Goal: Task Accomplishment & Management: Use online tool/utility

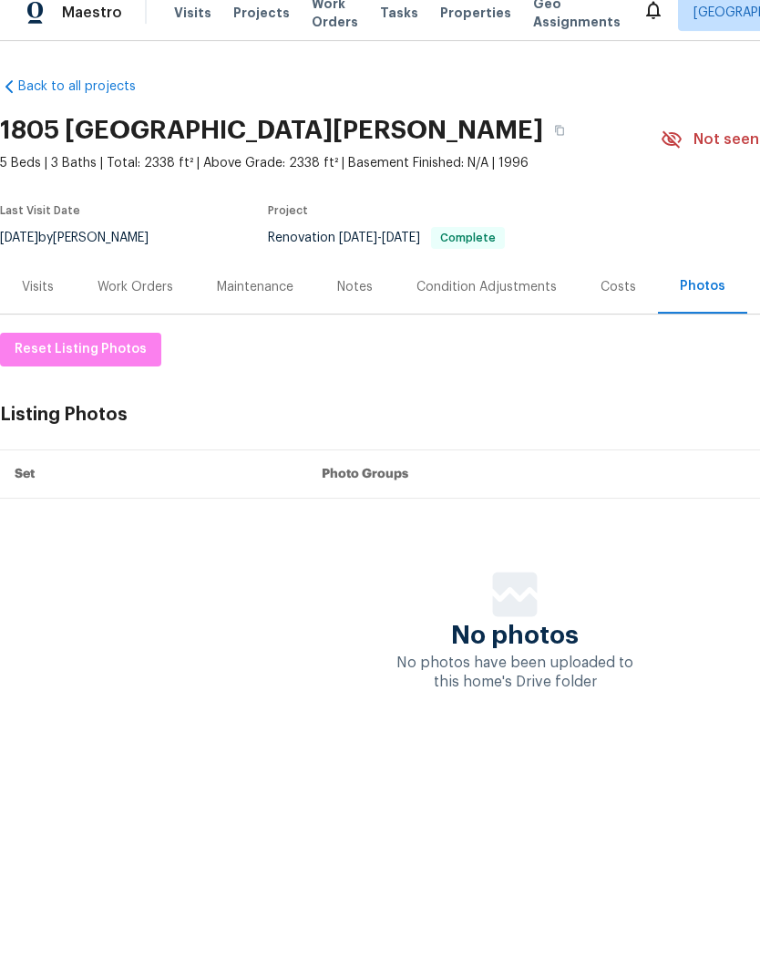
scroll to position [0, 270]
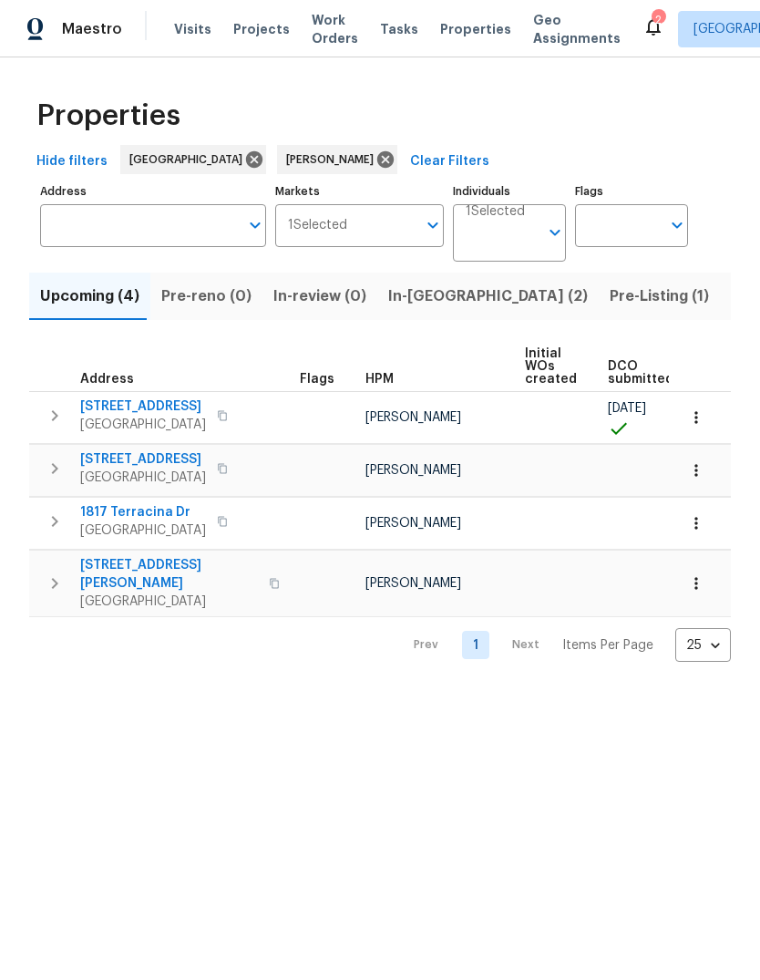
click at [418, 288] on span "In-[GEOGRAPHIC_DATA] (2)" at bounding box center [488, 297] width 200 height 26
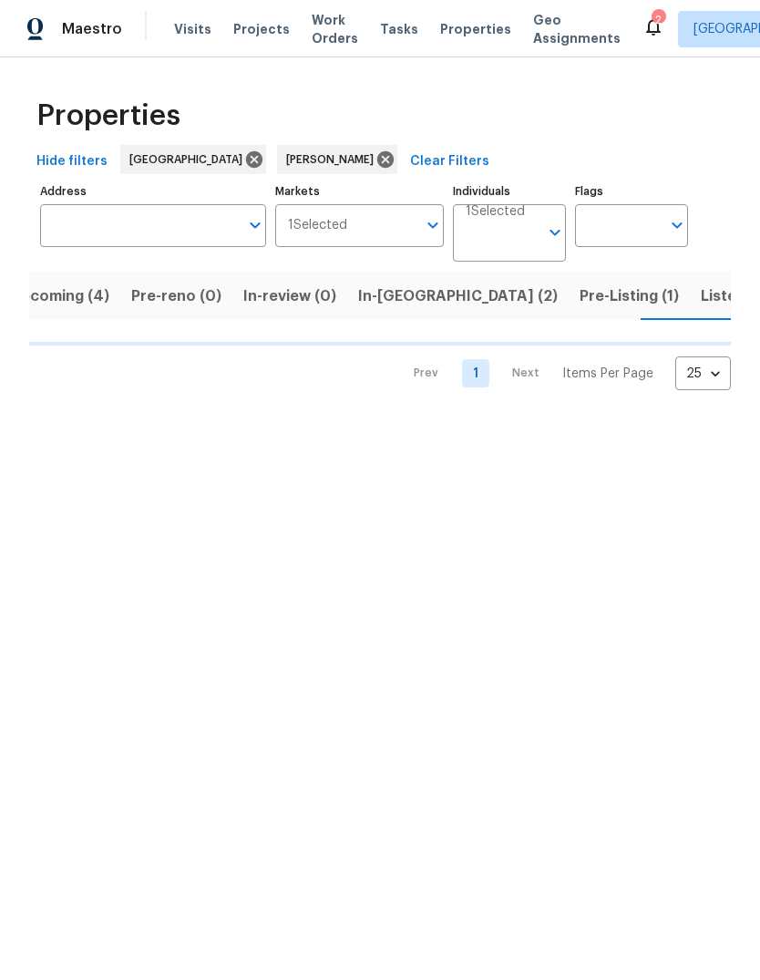
scroll to position [0, 30]
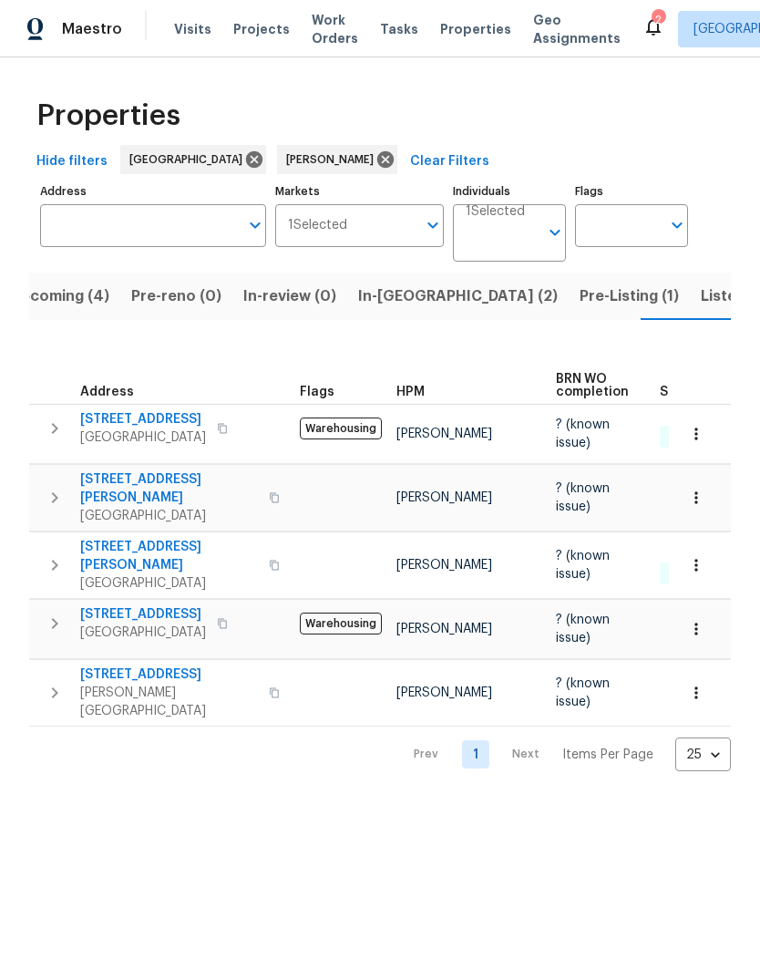
click at [146, 221] on input "Address" at bounding box center [139, 225] width 199 height 43
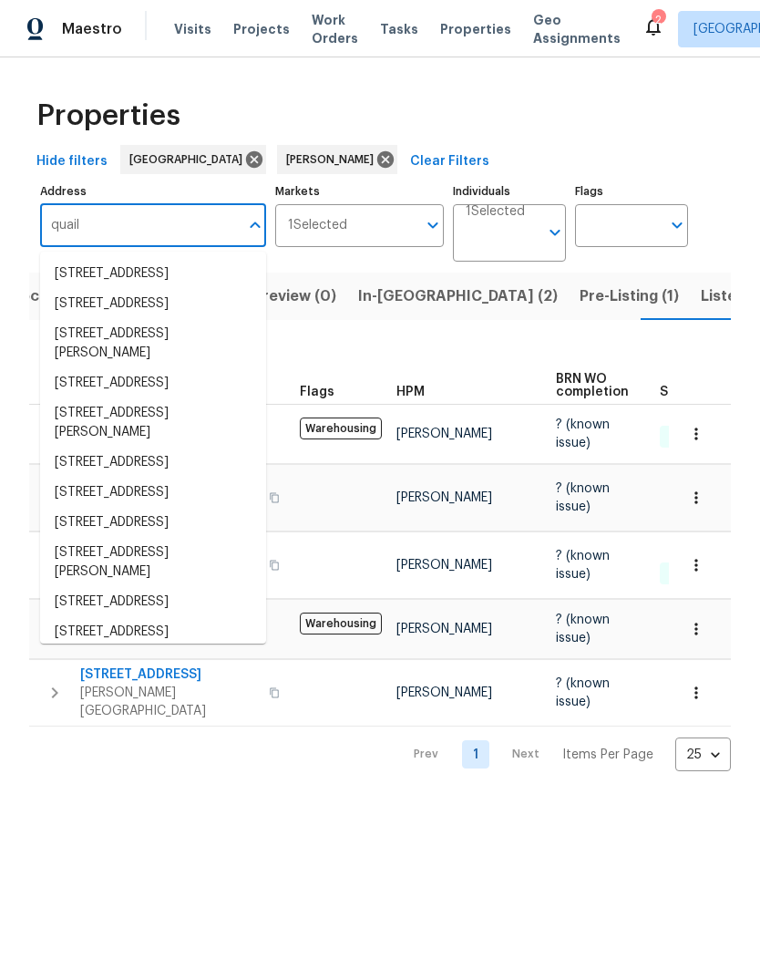
scroll to position [0, 0]
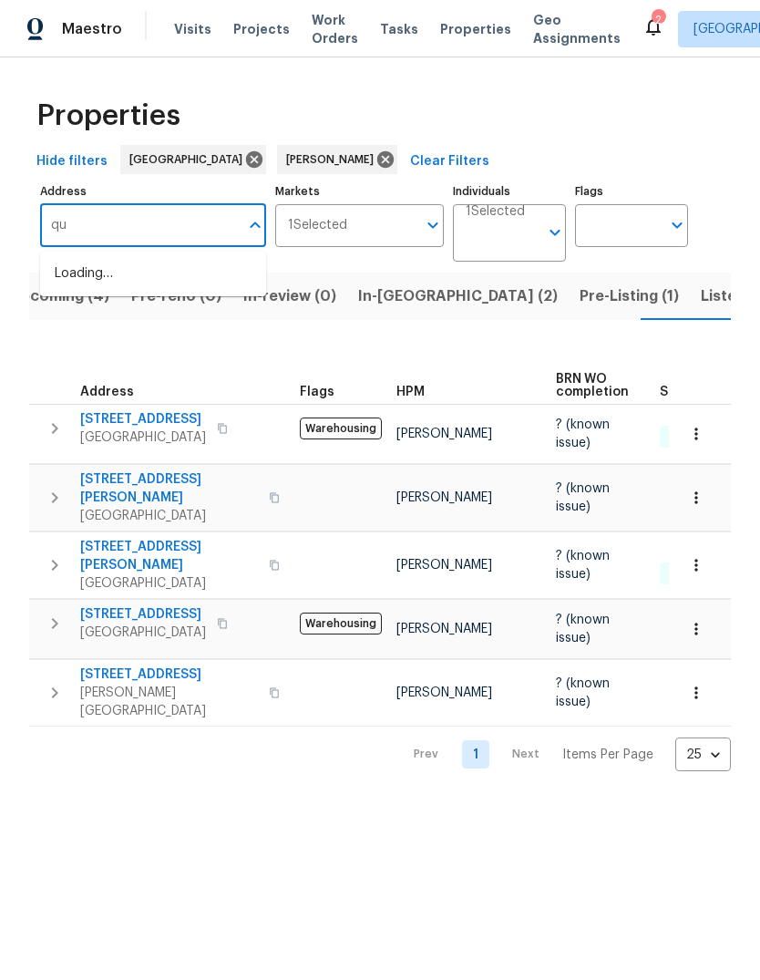
type input "q"
type input "Re"
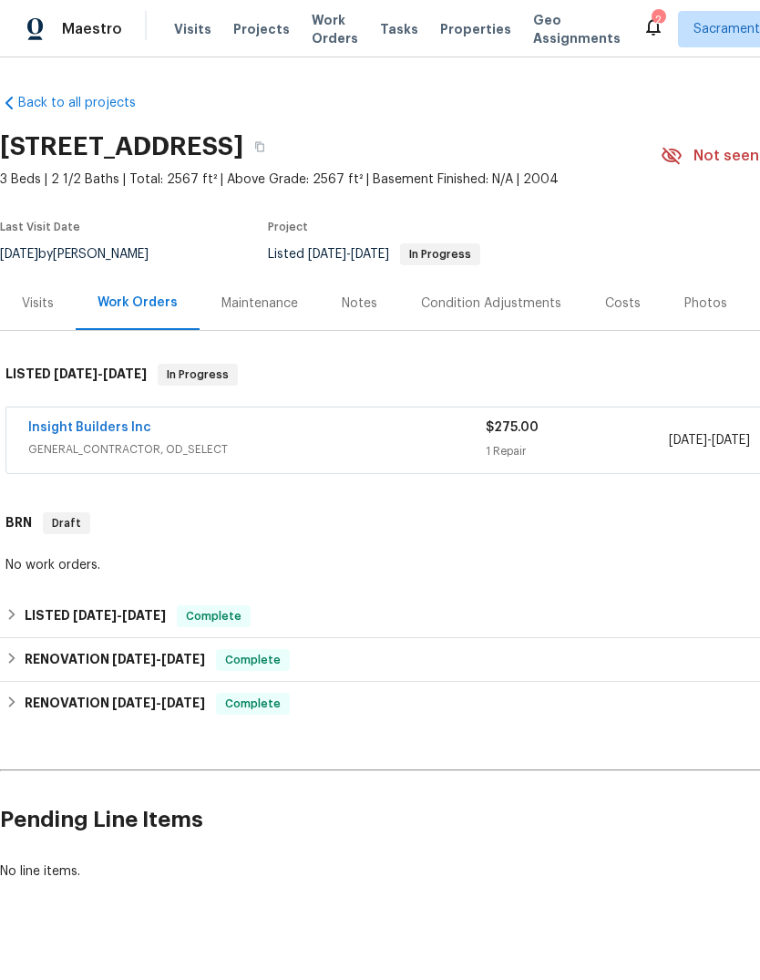
click at [79, 431] on link "Insight Builders Inc" at bounding box center [89, 427] width 123 height 13
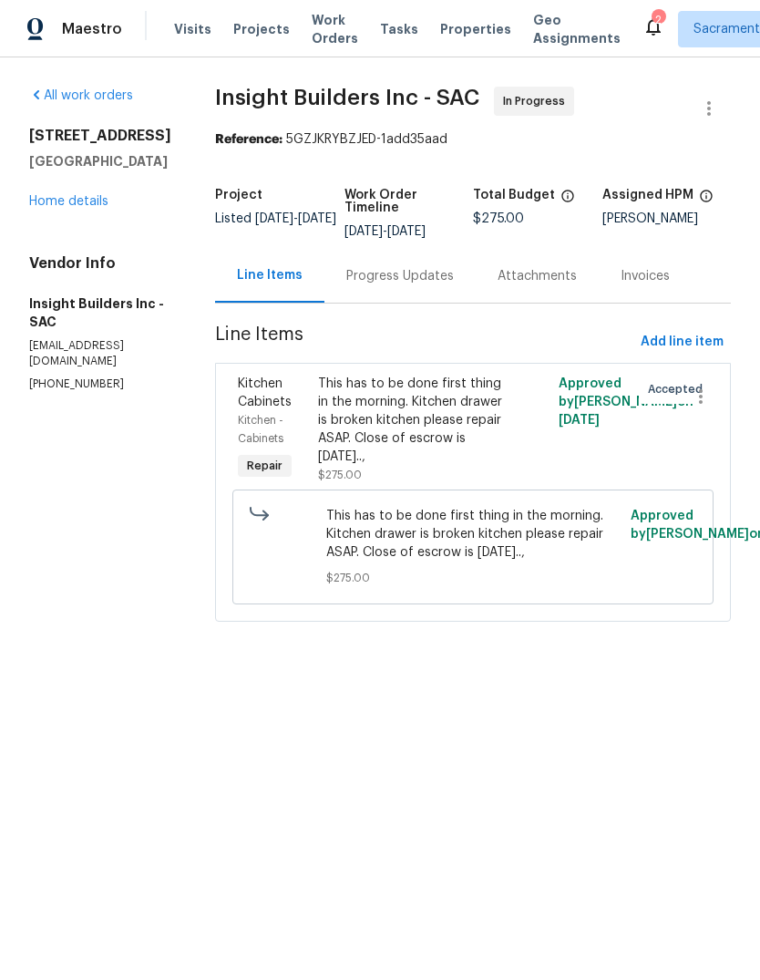
click at [424, 429] on div "This has to be done first thing in the morning. Kitchen drawer is broken kitche…" at bounding box center [413, 420] width 190 height 91
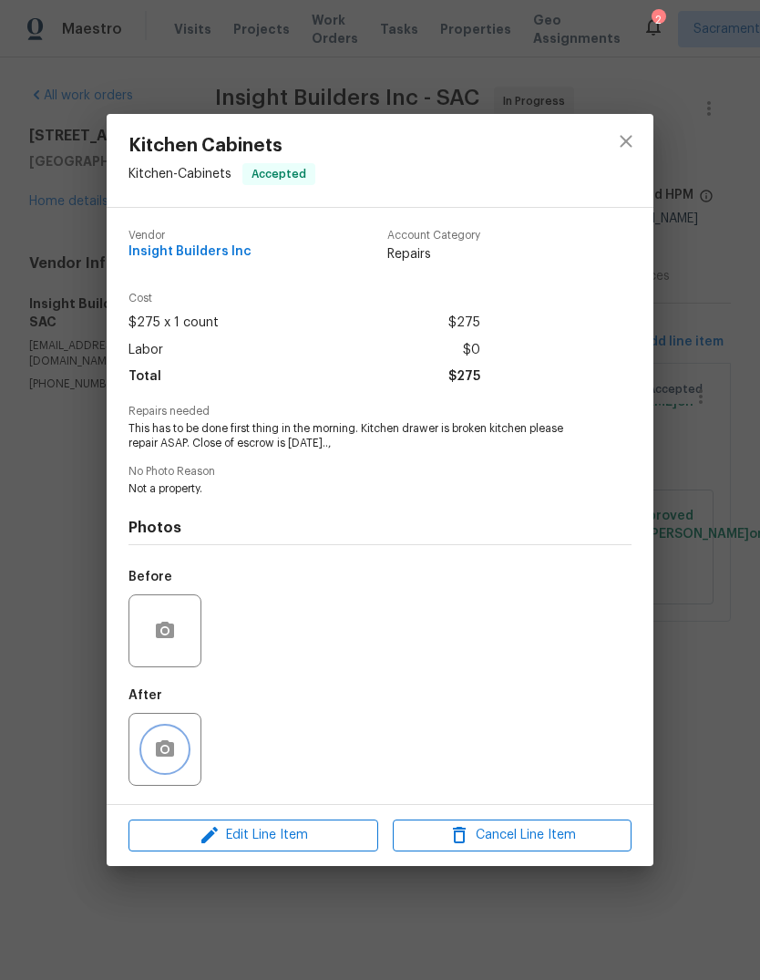
click at [174, 766] on button "button" at bounding box center [165, 750] width 44 height 44
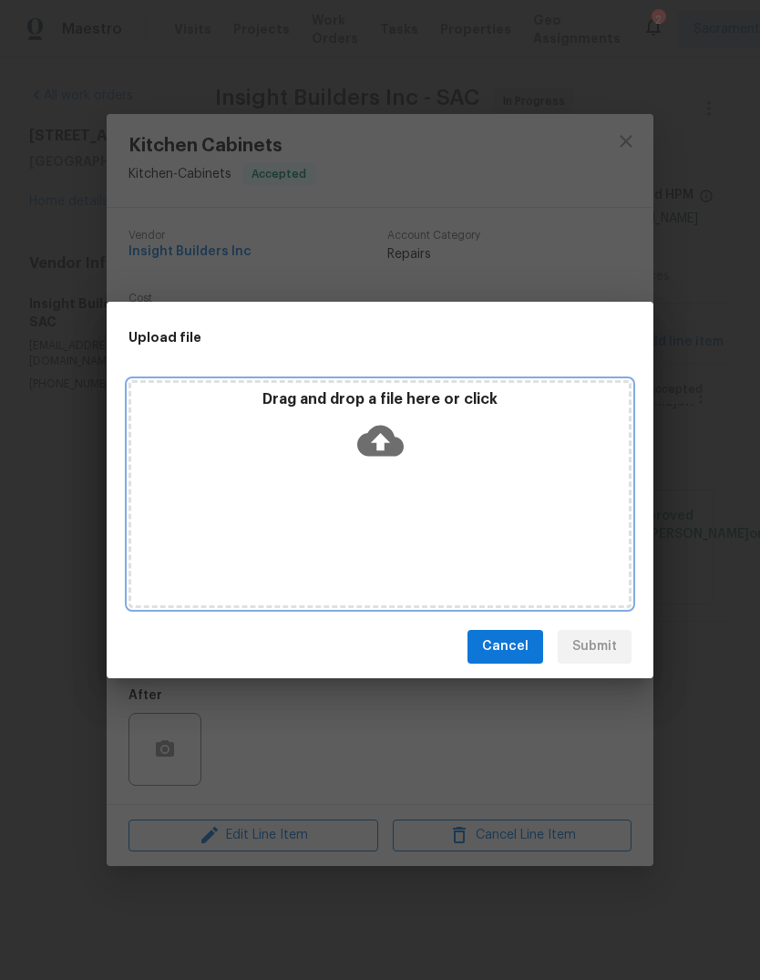
click at [387, 434] on icon at bounding box center [380, 440] width 46 height 31
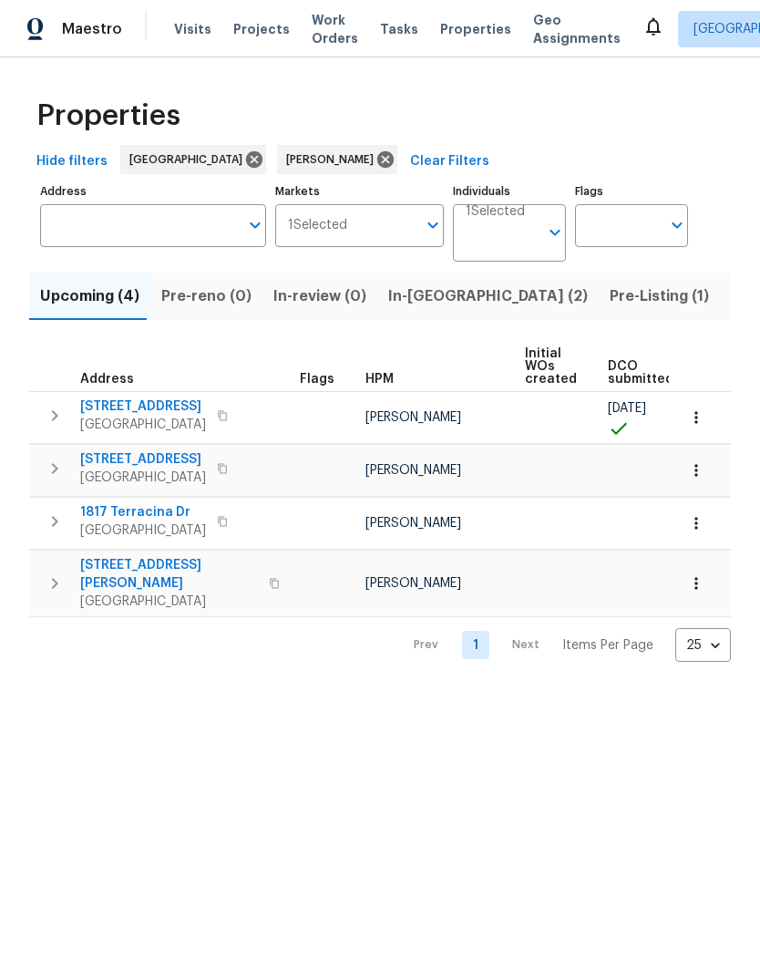
click at [731, 293] on span "Listed (15)" at bounding box center [768, 297] width 75 height 26
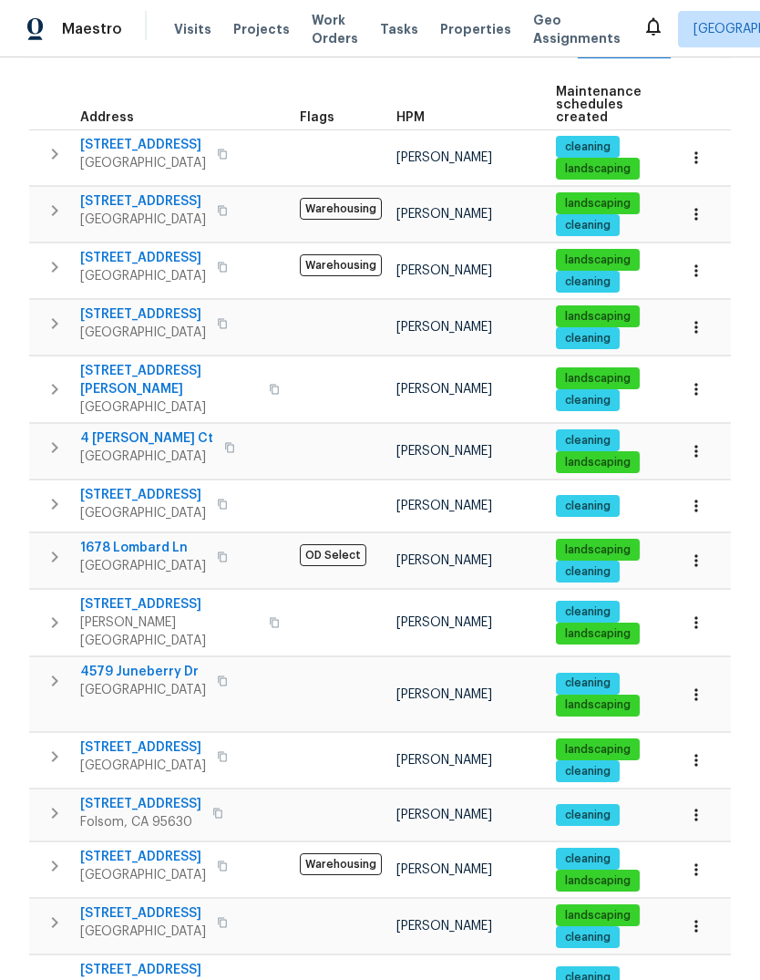
click at [117, 681] on span "[GEOGRAPHIC_DATA]" at bounding box center [143, 690] width 126 height 18
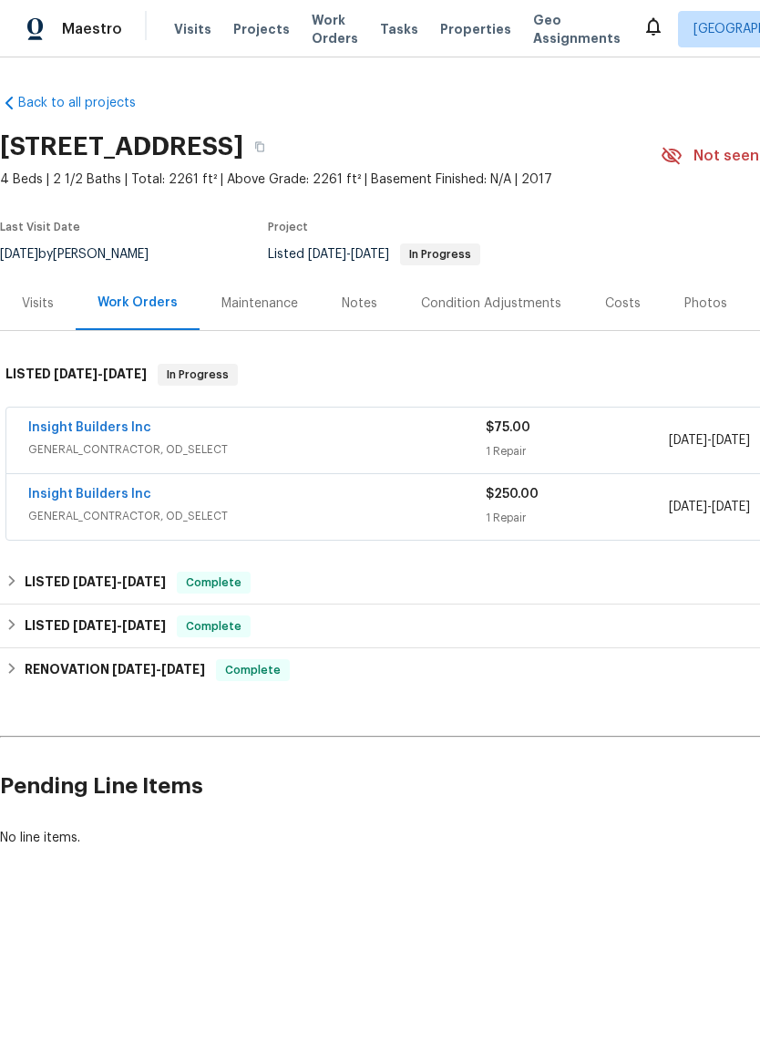
click at [64, 497] on link "Insight Builders Inc" at bounding box center [89, 494] width 123 height 13
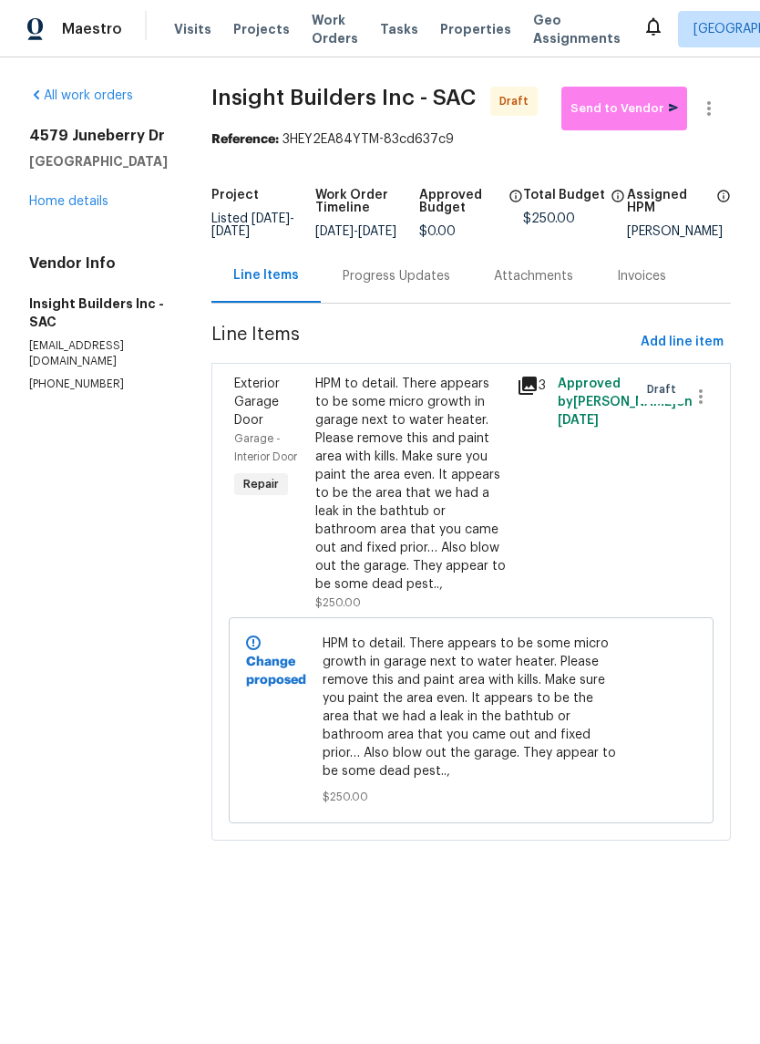
click at [72, 202] on link "Home details" at bounding box center [68, 201] width 79 height 13
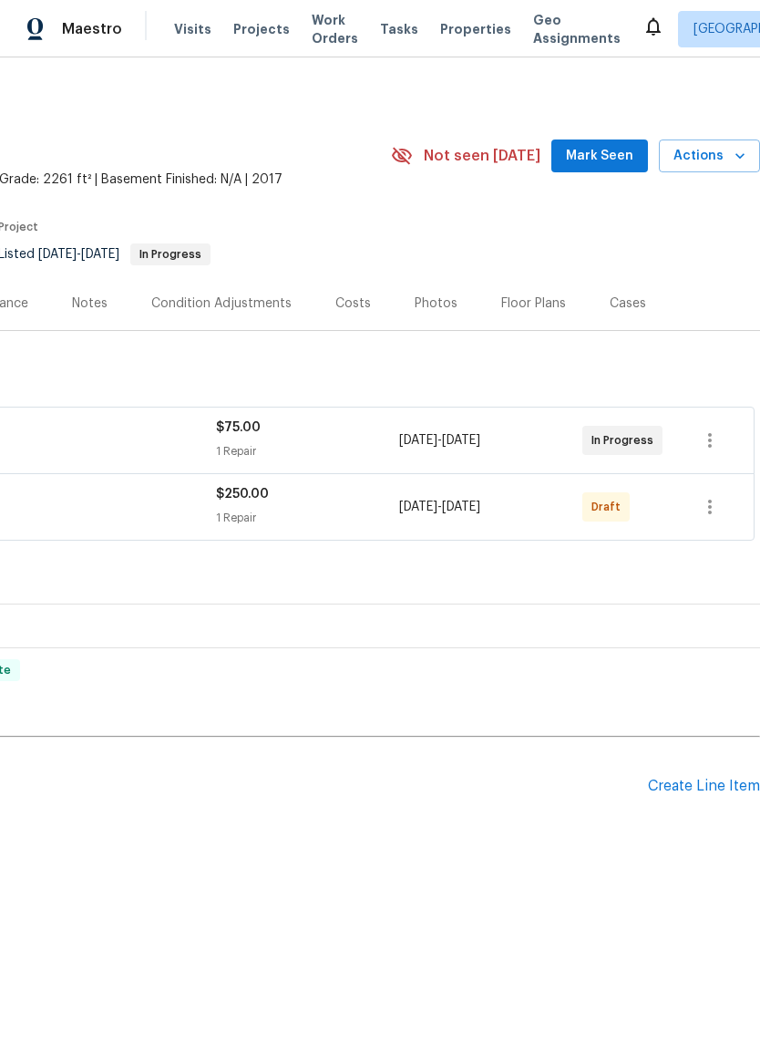
scroll to position [0, 270]
click at [717, 512] on icon "button" at bounding box center [710, 507] width 22 height 22
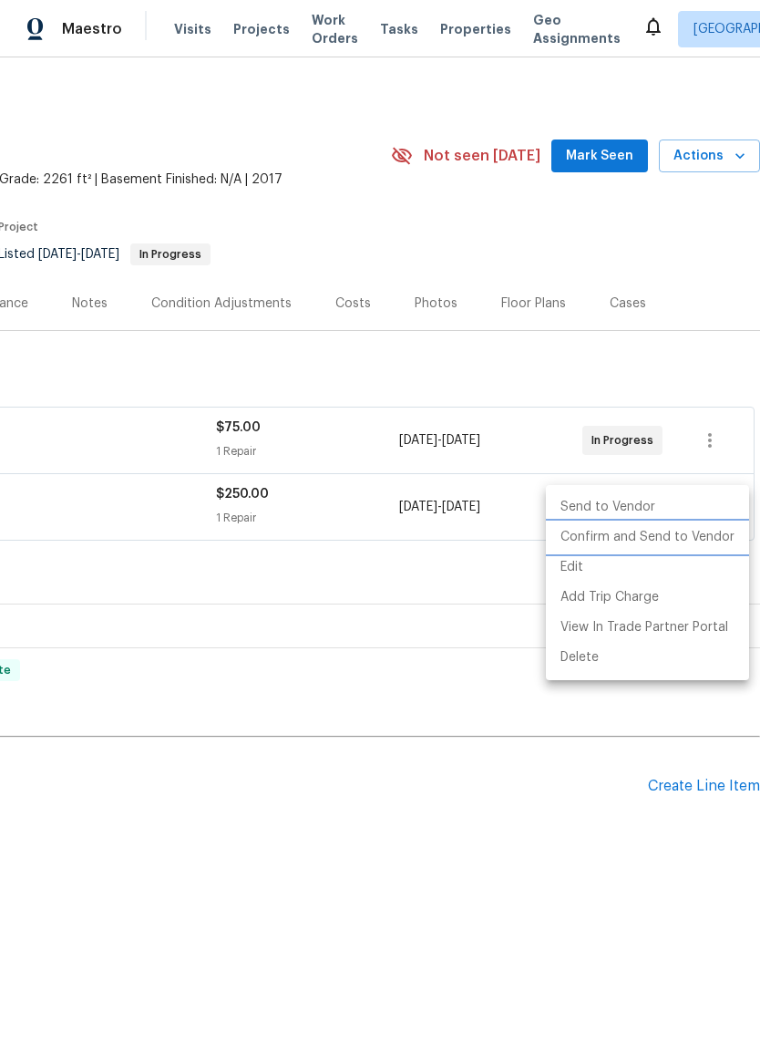
click at [701, 542] on li "Confirm and Send to Vendor" at bounding box center [647, 537] width 203 height 30
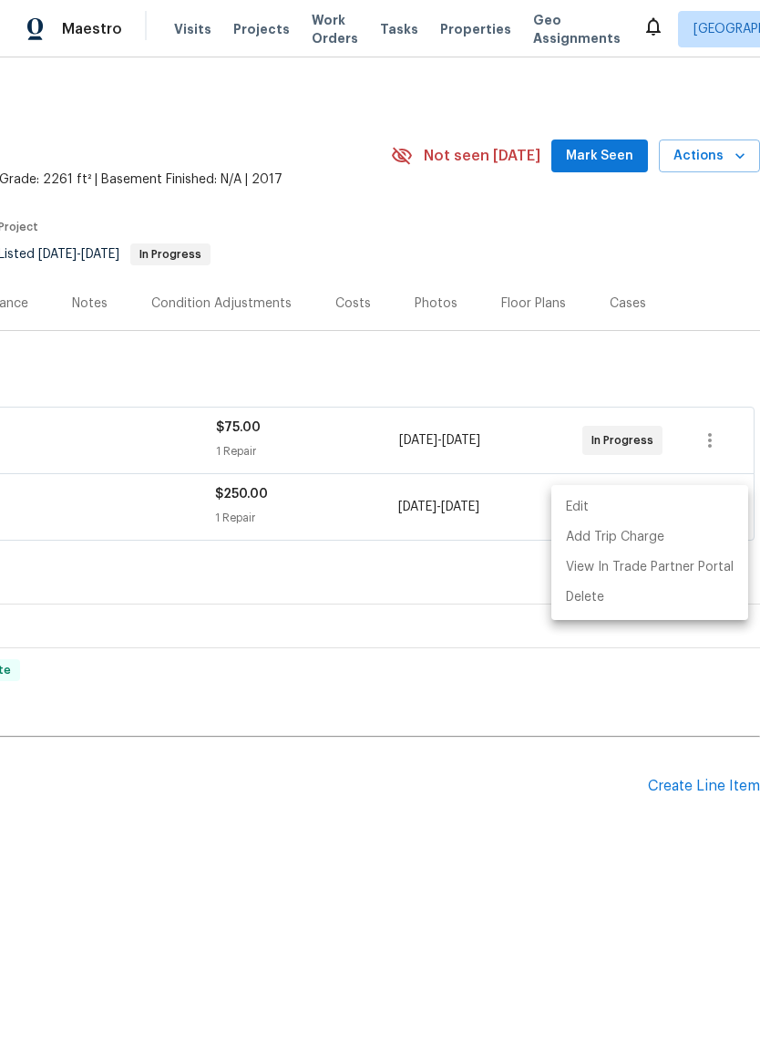
click at [635, 784] on div at bounding box center [380, 522] width 760 height 1044
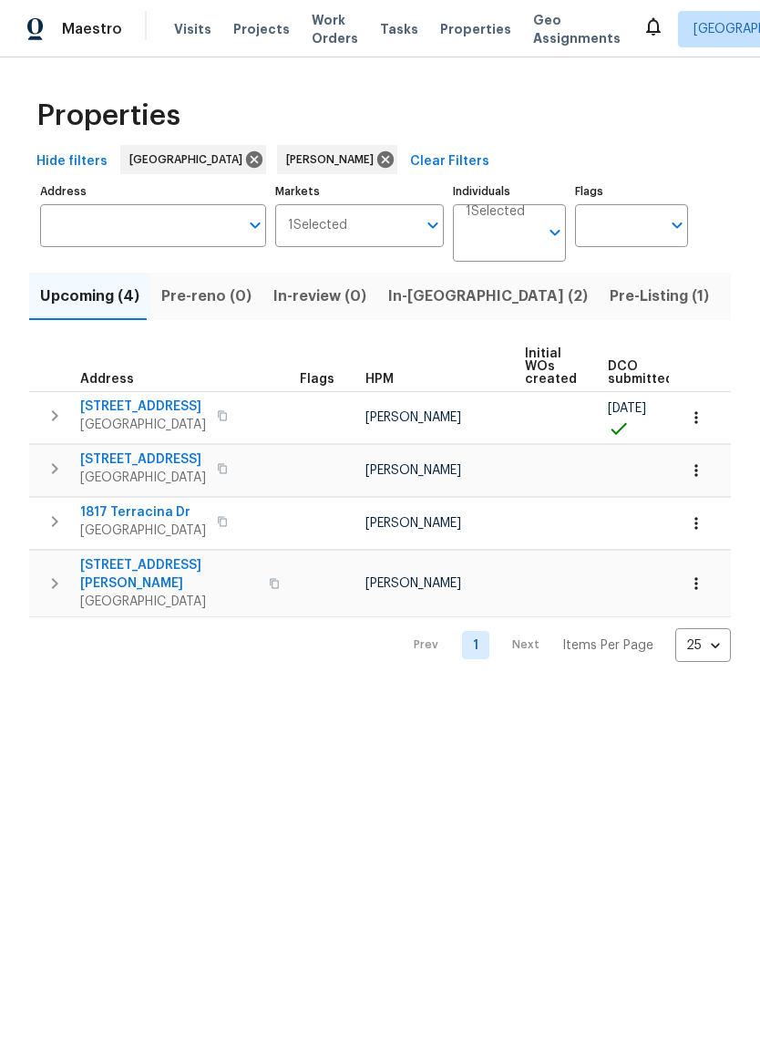
click at [731, 297] on span "Listed (15)" at bounding box center [768, 297] width 75 height 26
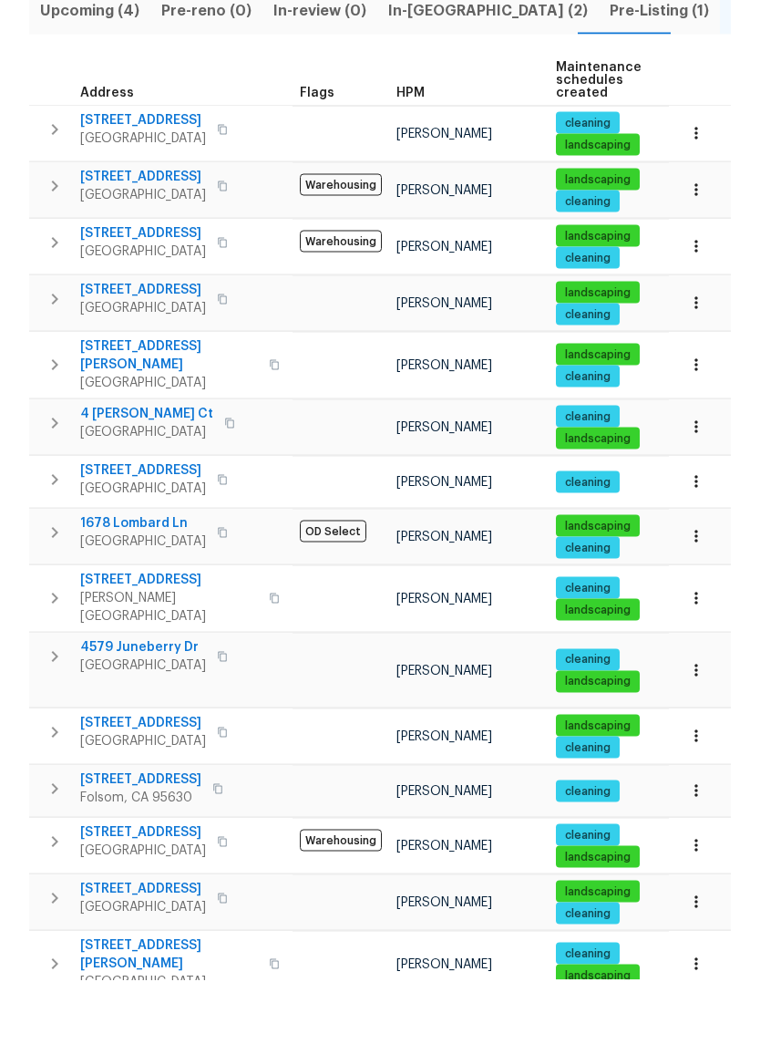
scroll to position [19, 0]
click at [46, 895] on icon "button" at bounding box center [55, 906] width 22 height 22
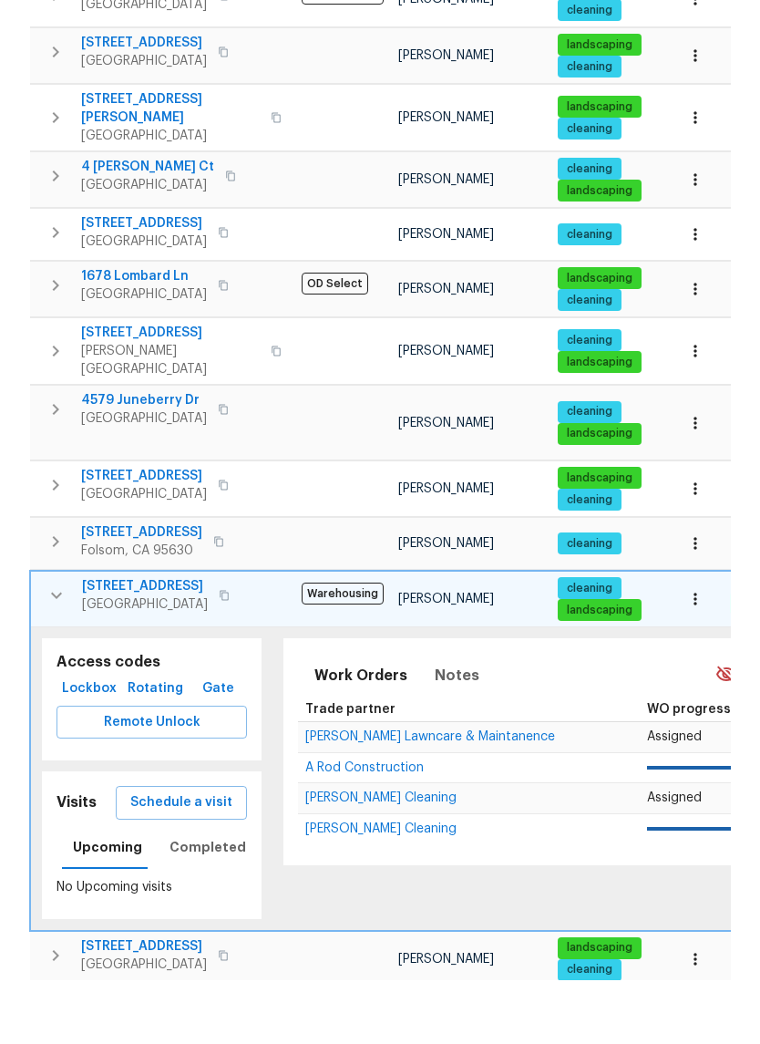
scroll to position [471, 0]
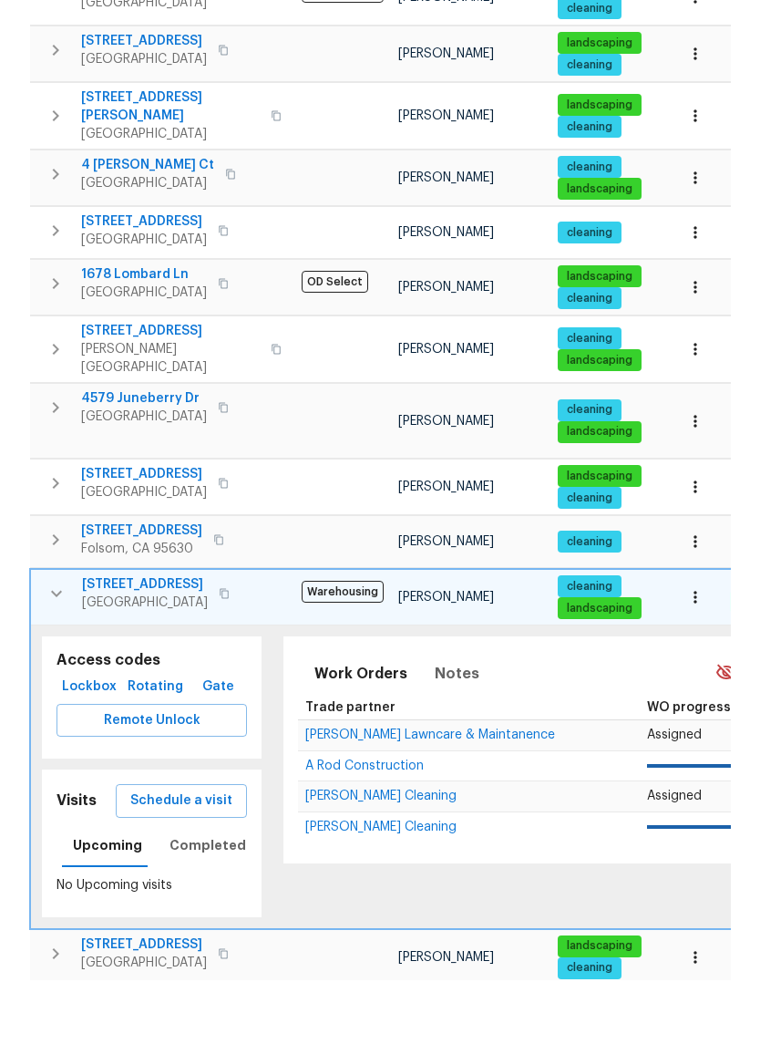
click at [148, 853] on span "Schedule a visit" at bounding box center [181, 864] width 102 height 23
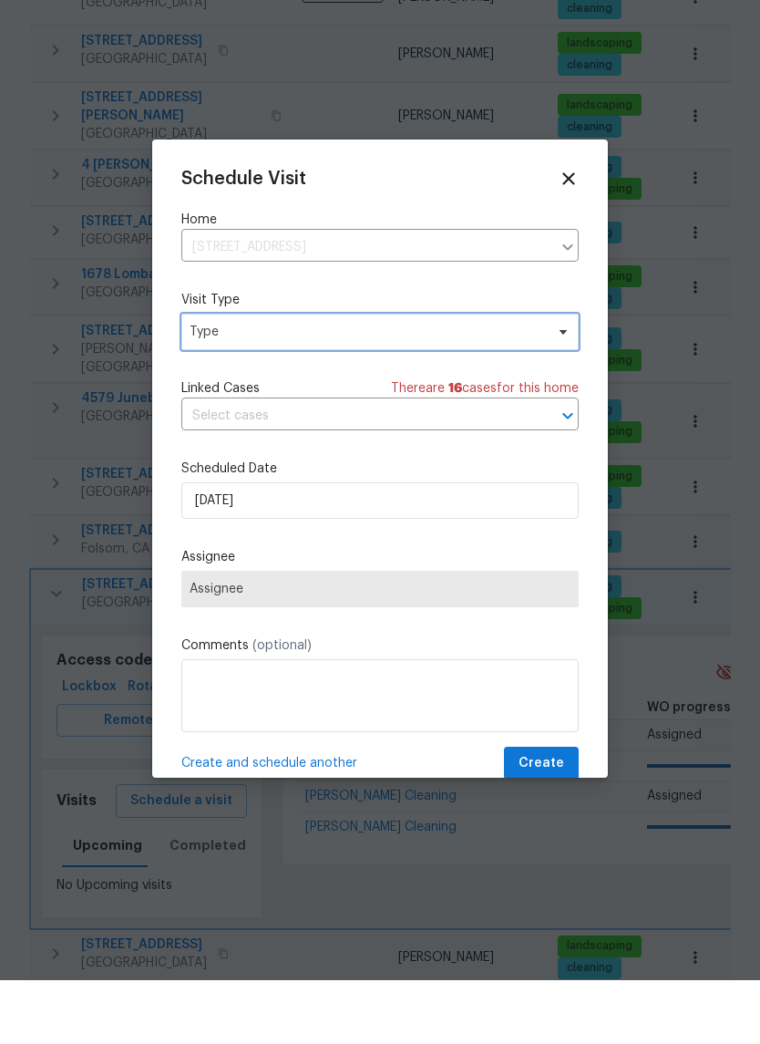
click at [494, 387] on span "Type" at bounding box center [367, 396] width 355 height 18
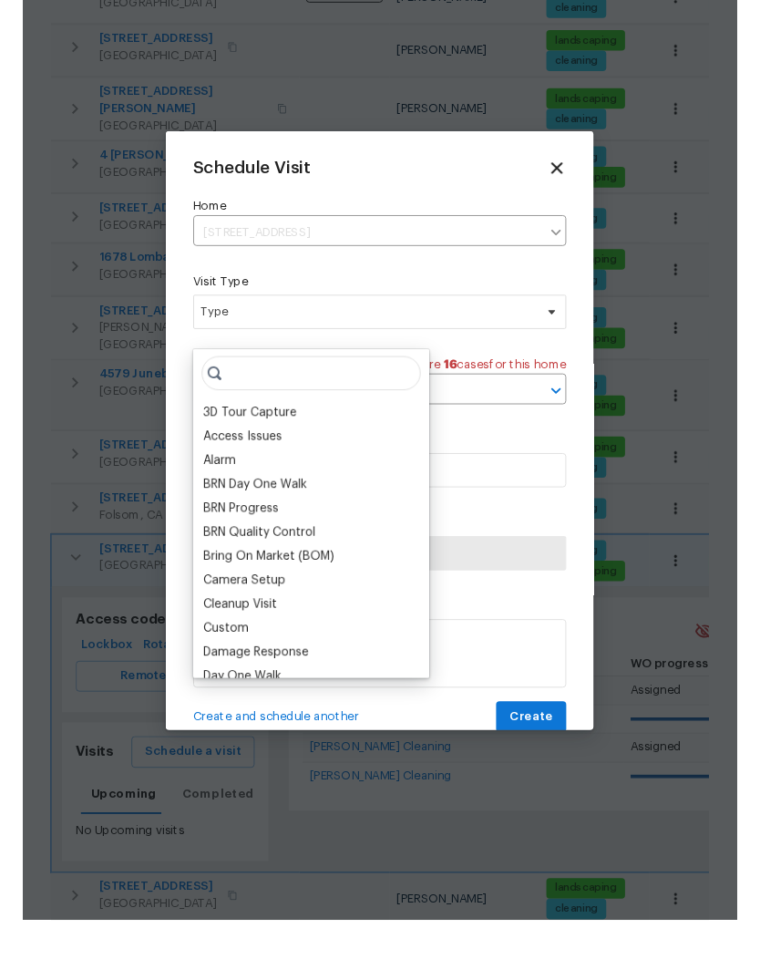
scroll to position [19, 0]
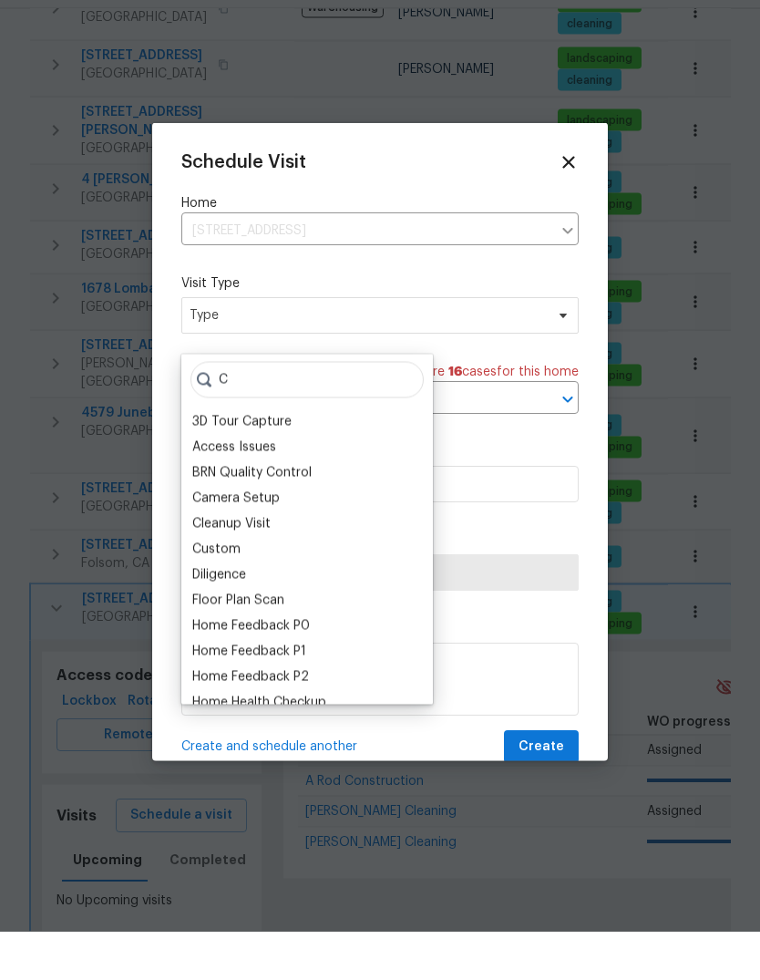
type input "C"
click at [252, 585] on div "Custom" at bounding box center [307, 598] width 241 height 26
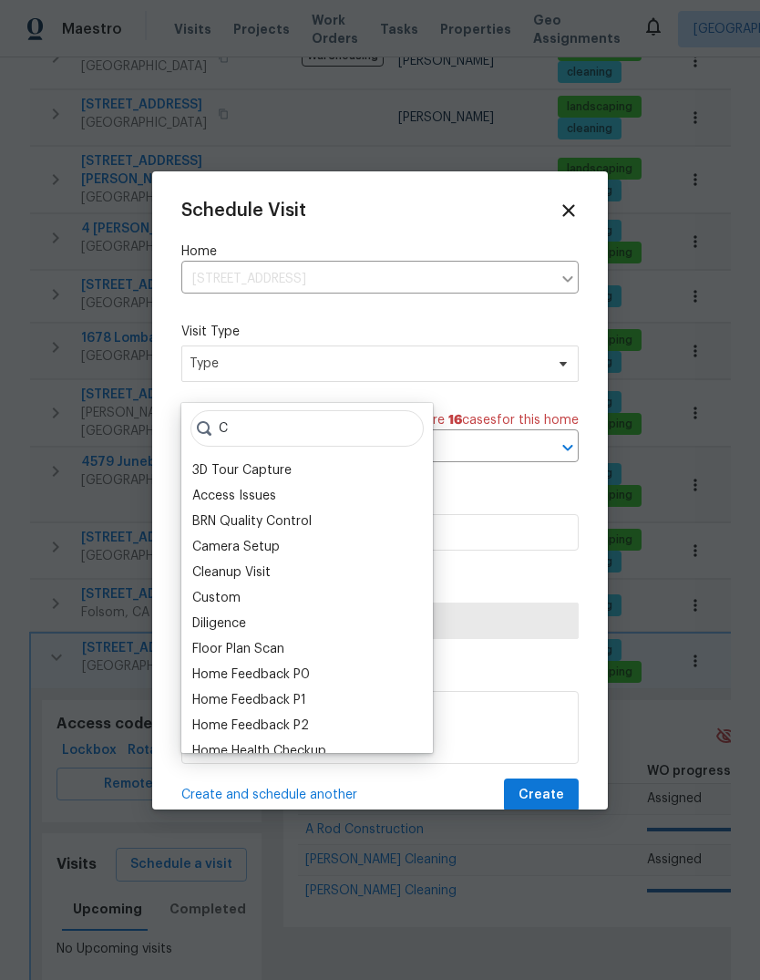
click at [198, 589] on div "Custom" at bounding box center [216, 598] width 48 height 18
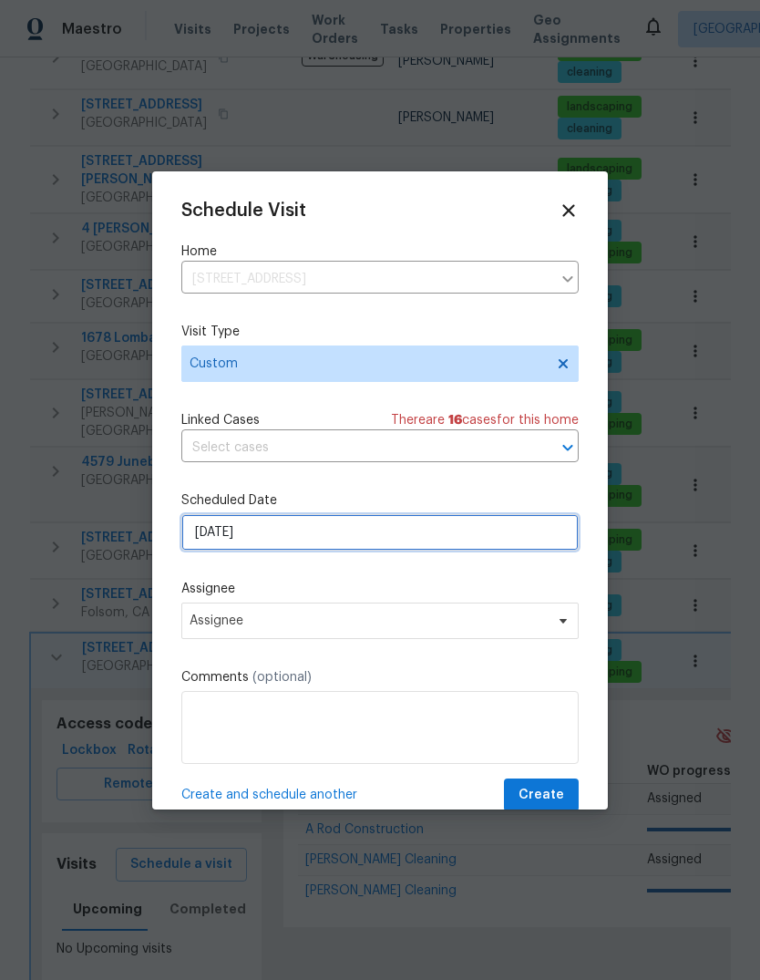
click at [535, 535] on input "[DATE]" at bounding box center [380, 532] width 398 height 36
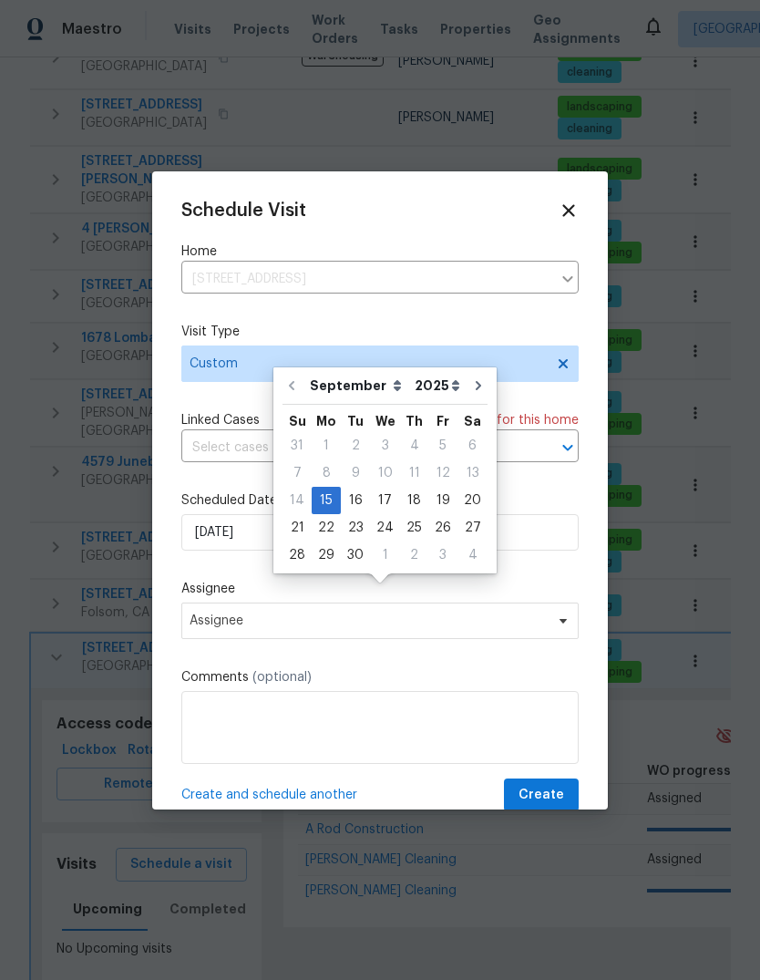
click at [645, 518] on div at bounding box center [380, 490] width 760 height 980
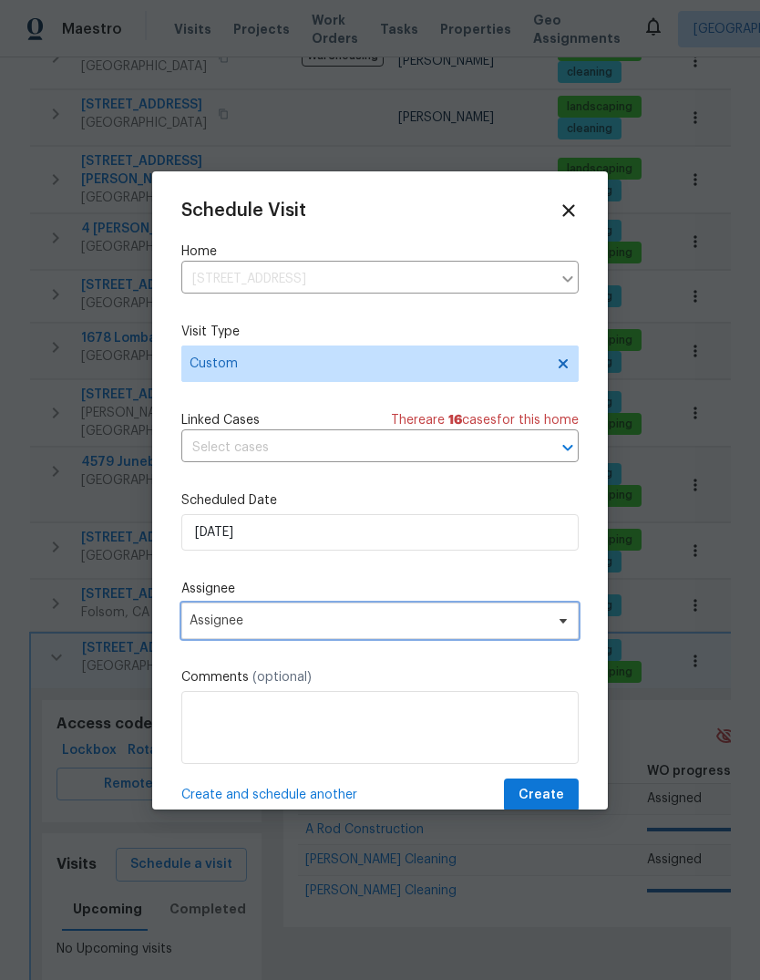
click at [563, 623] on icon at bounding box center [563, 620] width 7 height 5
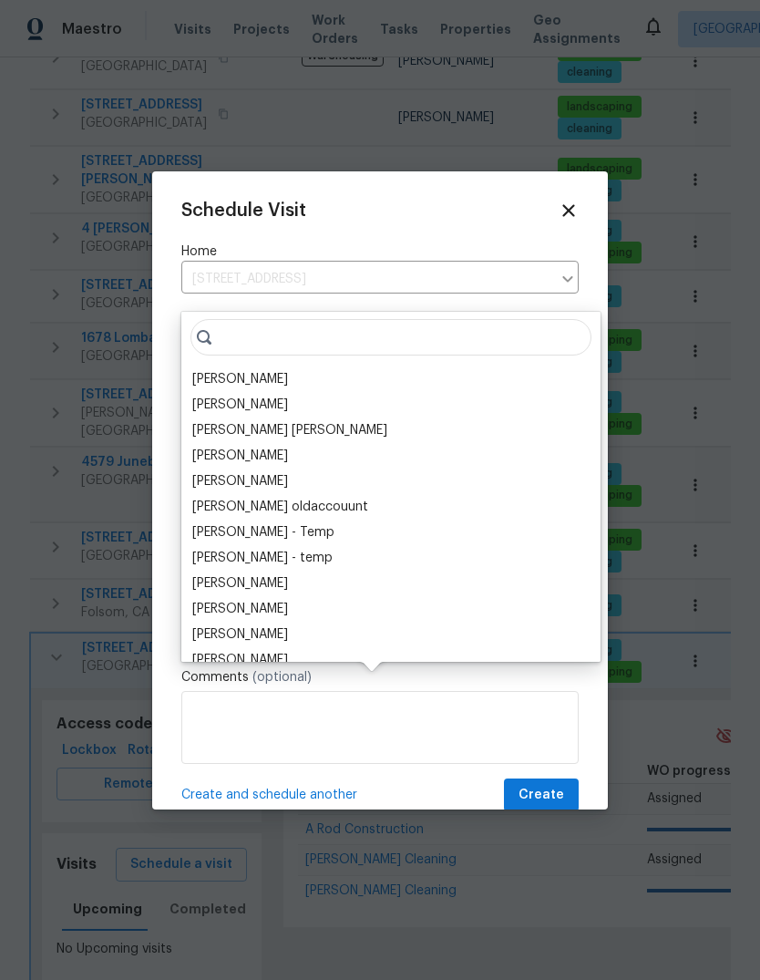
click at [307, 367] on div "[PERSON_NAME]" at bounding box center [391, 380] width 408 height 26
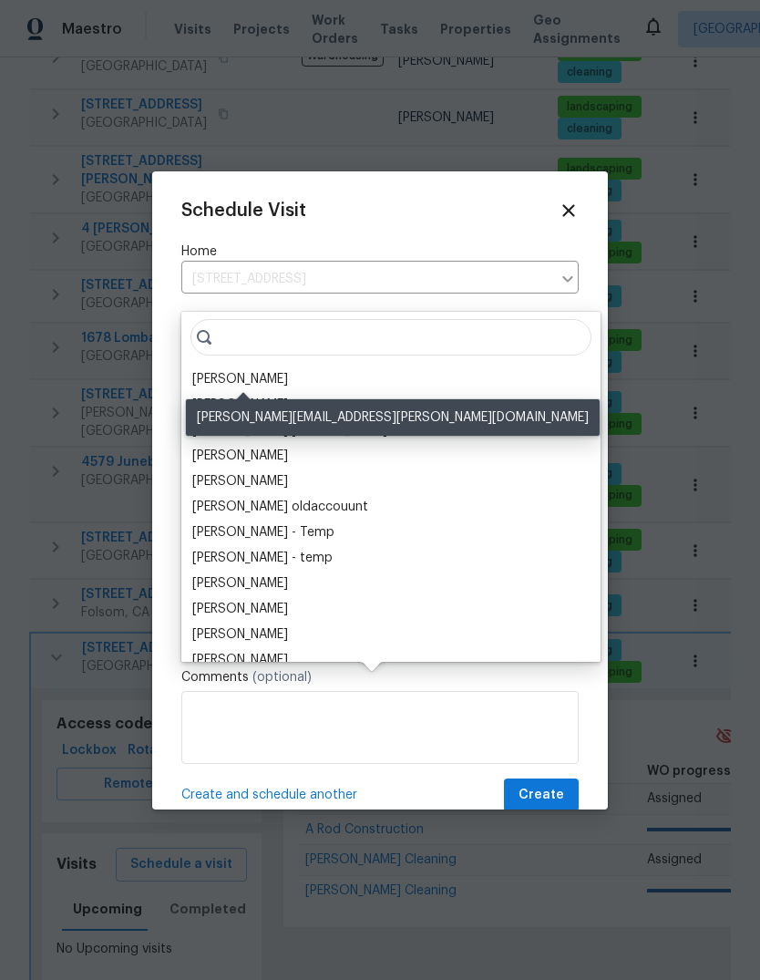
click at [220, 370] on div "[PERSON_NAME]" at bounding box center [240, 379] width 96 height 18
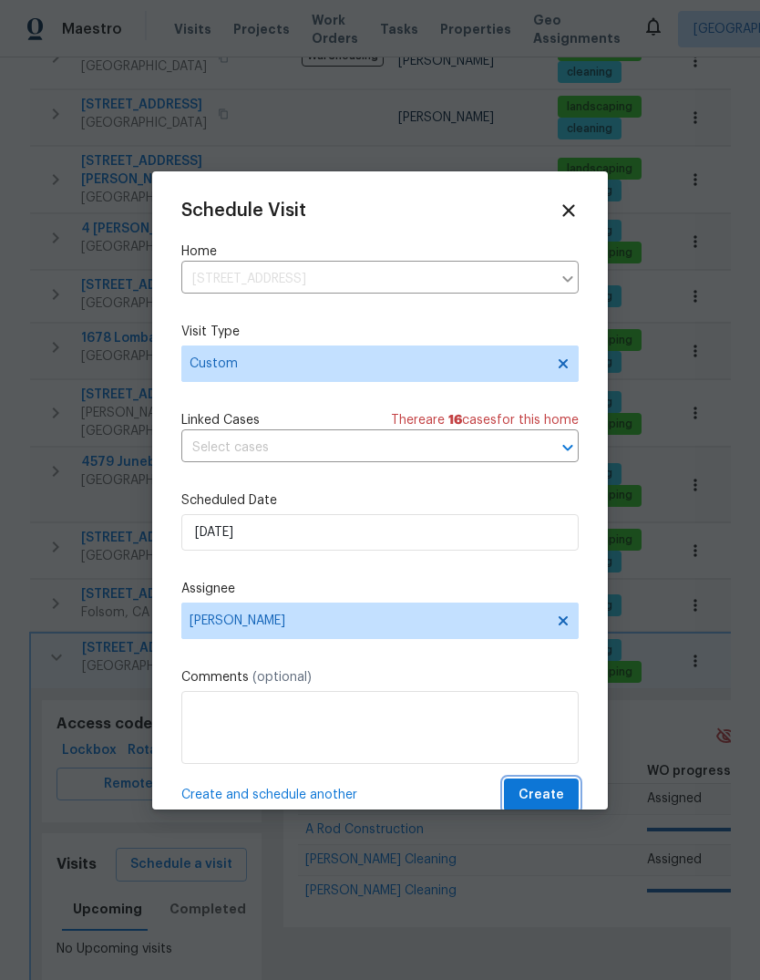
click at [562, 794] on span "Create" at bounding box center [542, 795] width 46 height 23
